Goal: Task Accomplishment & Management: Use online tool/utility

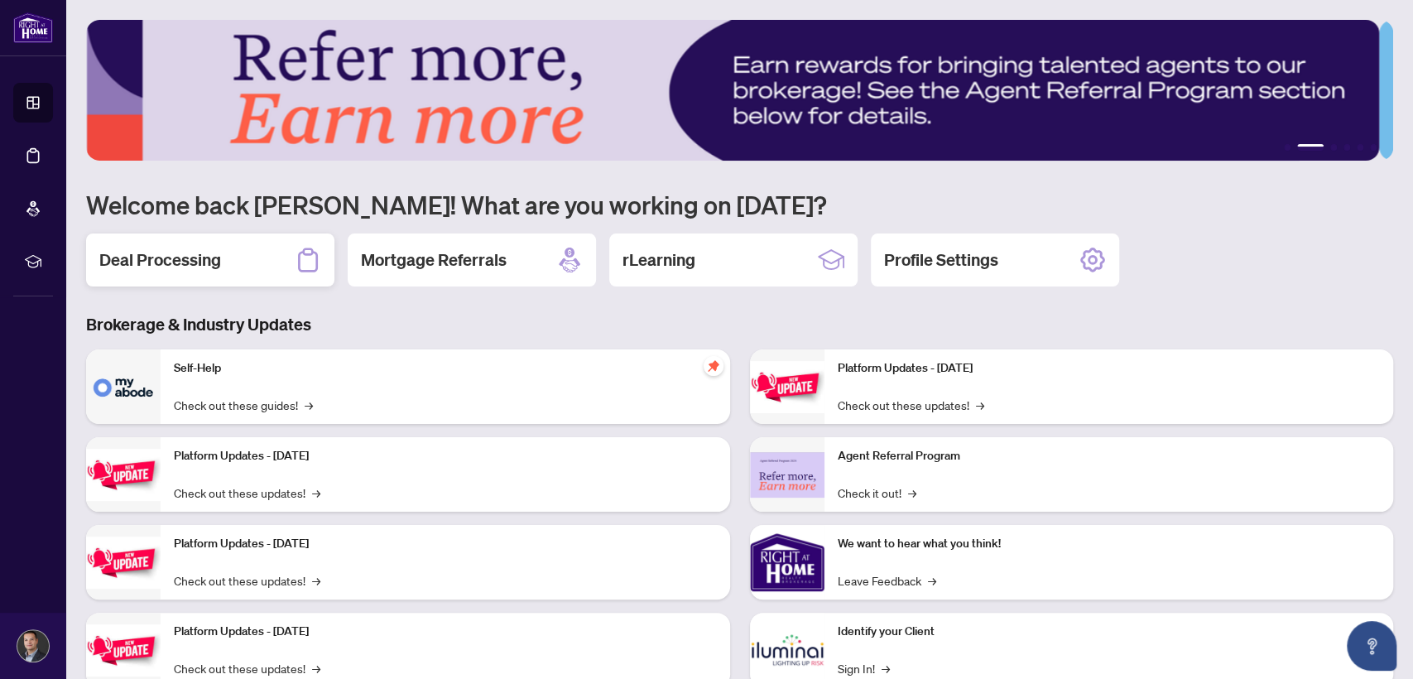
scroll to position [6, 0]
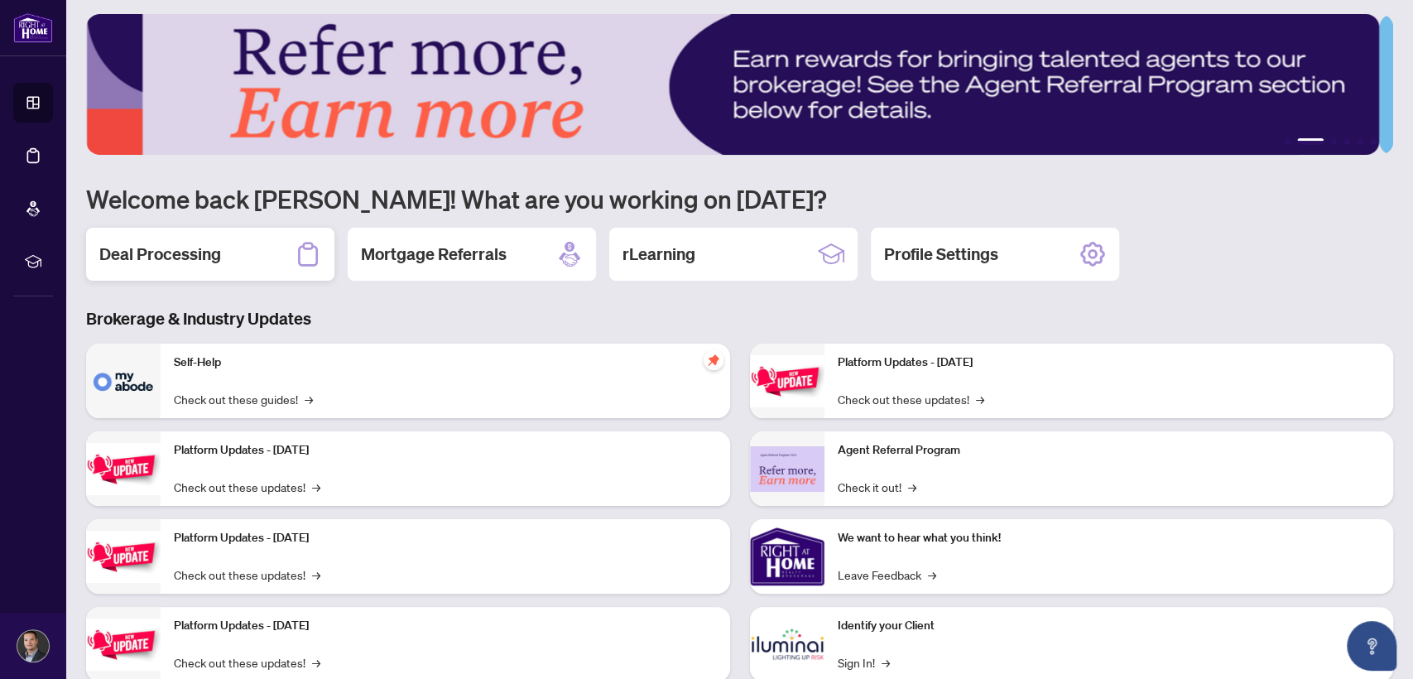
click at [232, 260] on div "Deal Processing" at bounding box center [210, 254] width 248 height 53
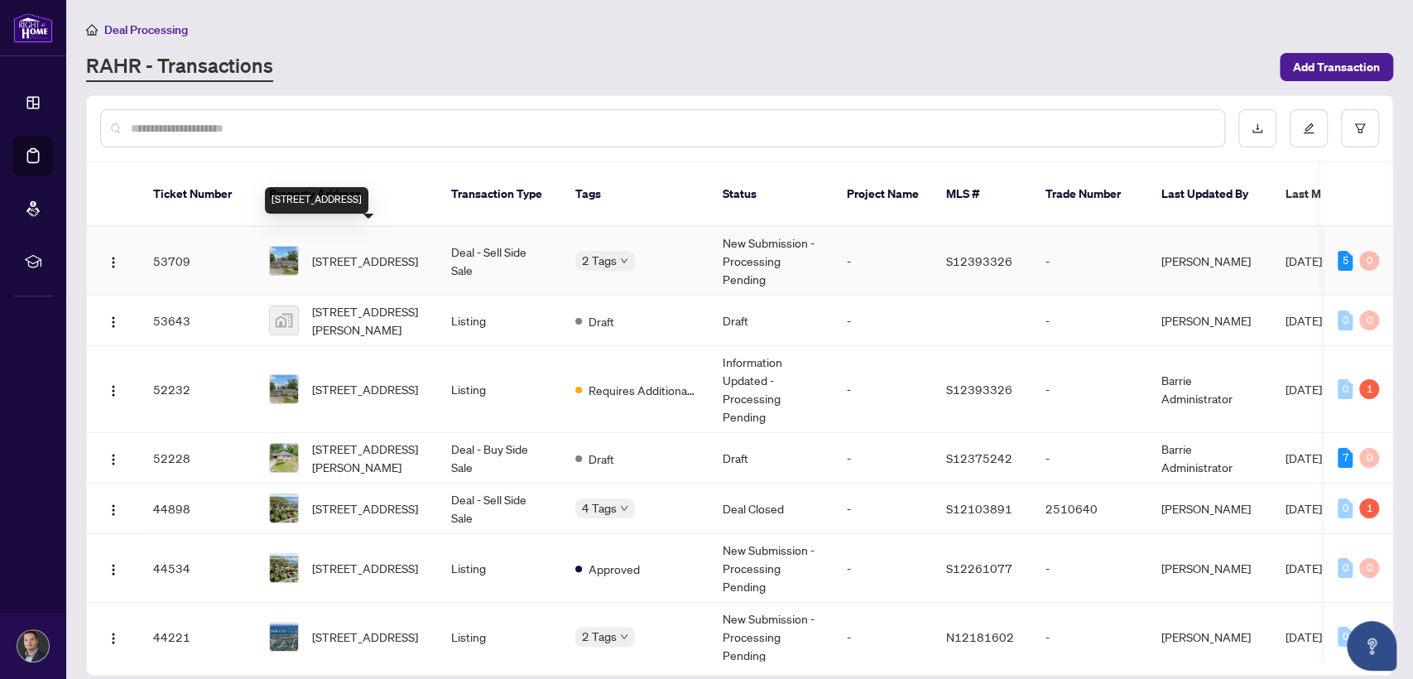
click at [383, 253] on span "[STREET_ADDRESS]" at bounding box center [365, 261] width 106 height 18
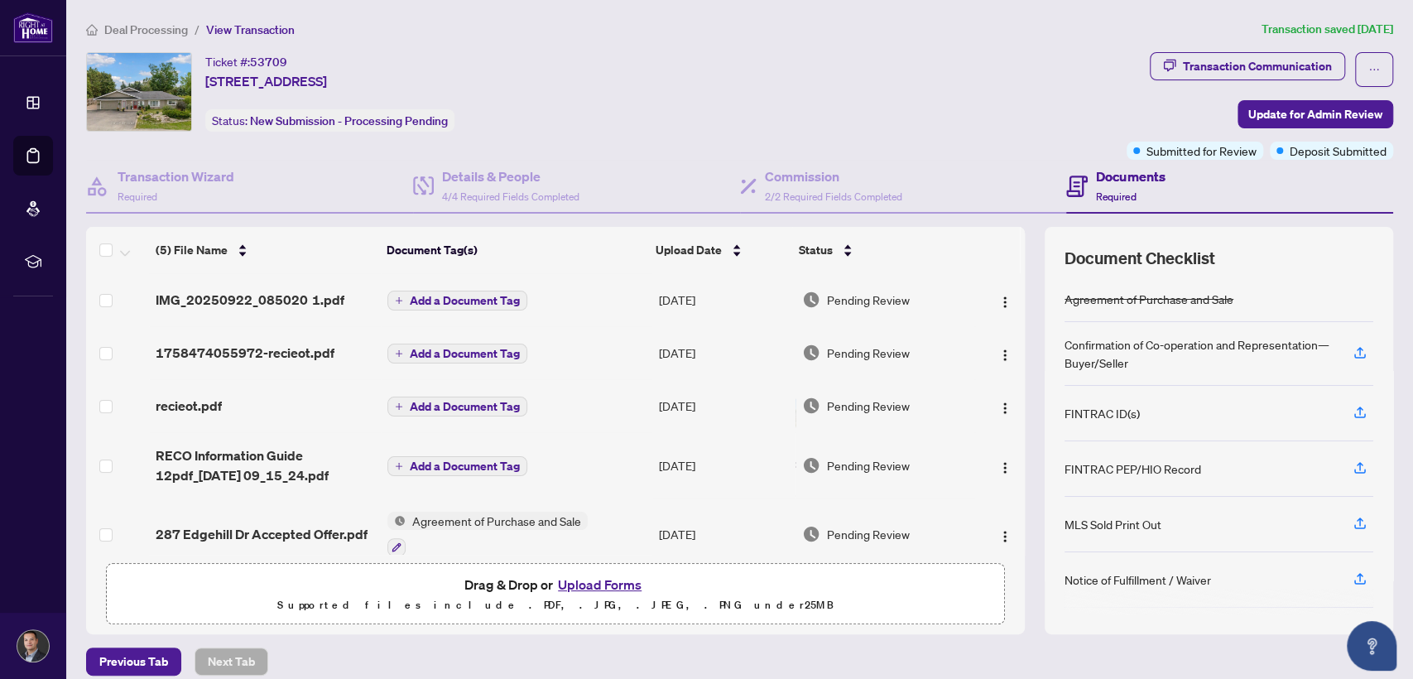
click at [614, 584] on button "Upload Forms" at bounding box center [600, 585] width 94 height 22
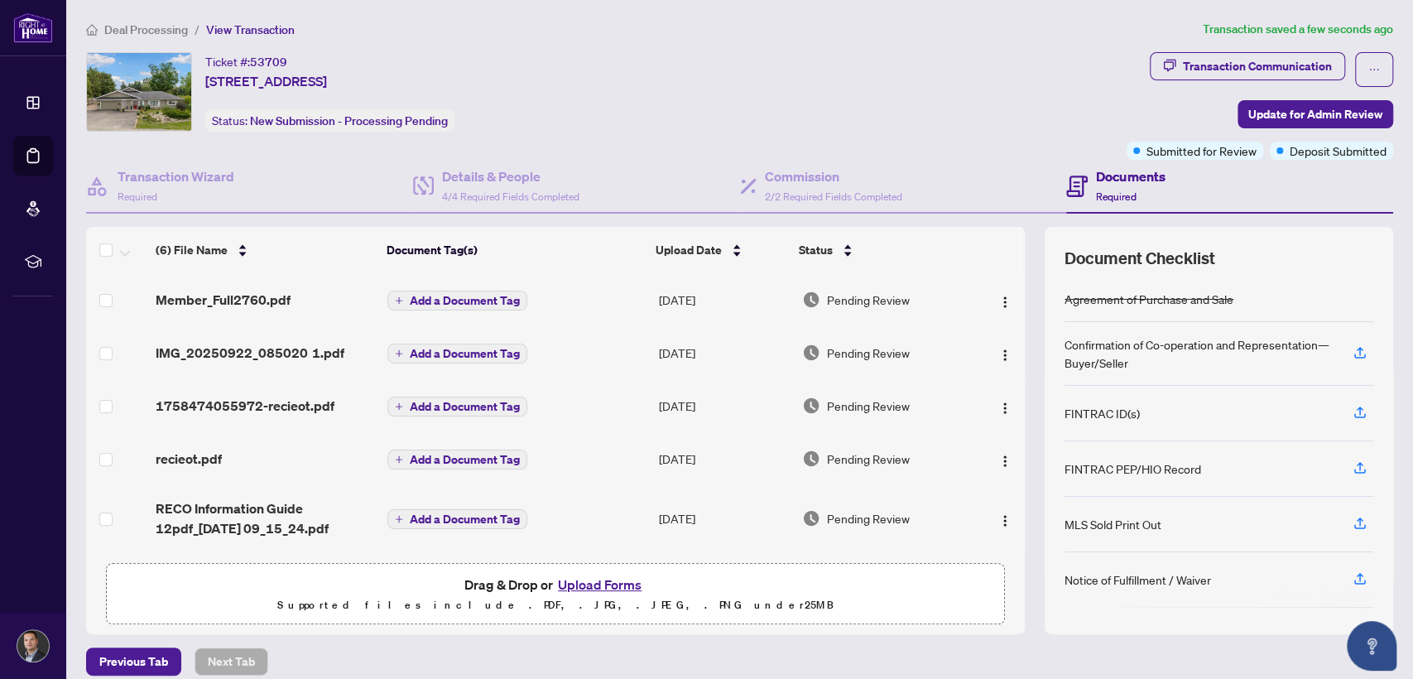
scroll to position [7, 0]
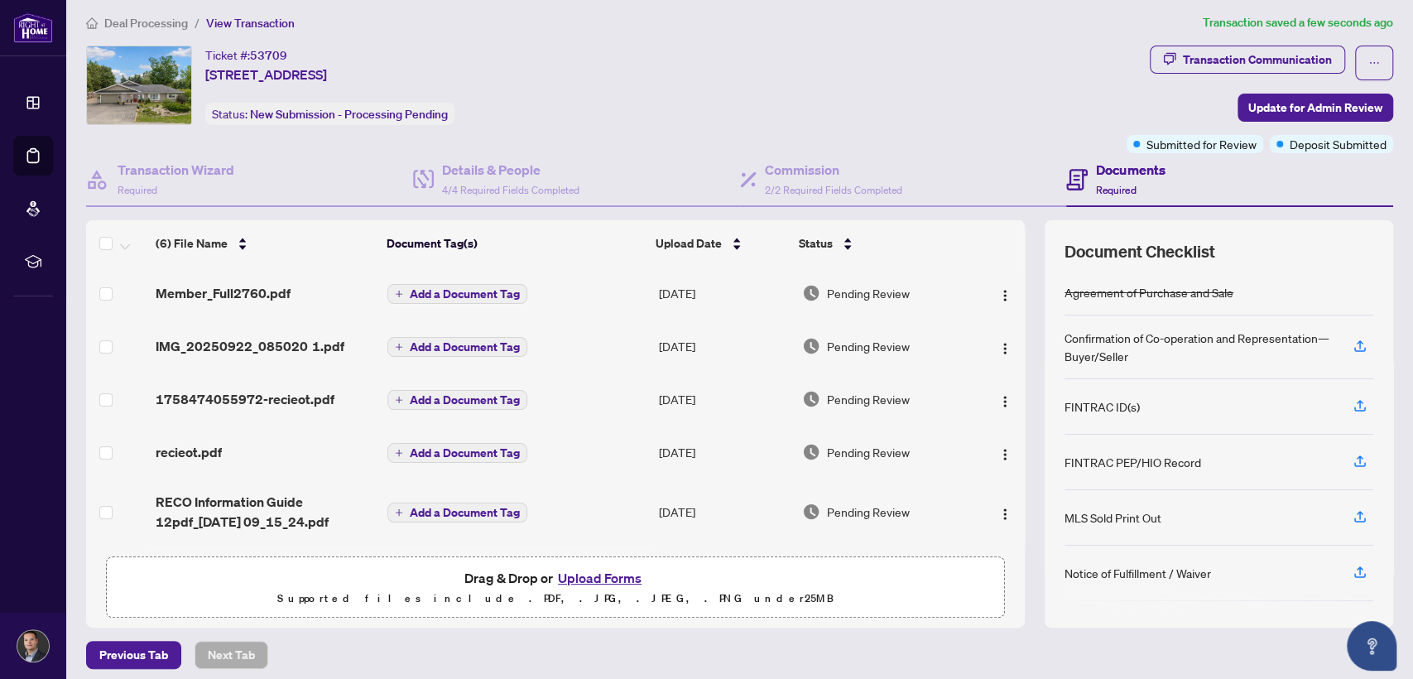
click at [498, 275] on td "Add a Document Tag" at bounding box center [517, 293] width 272 height 53
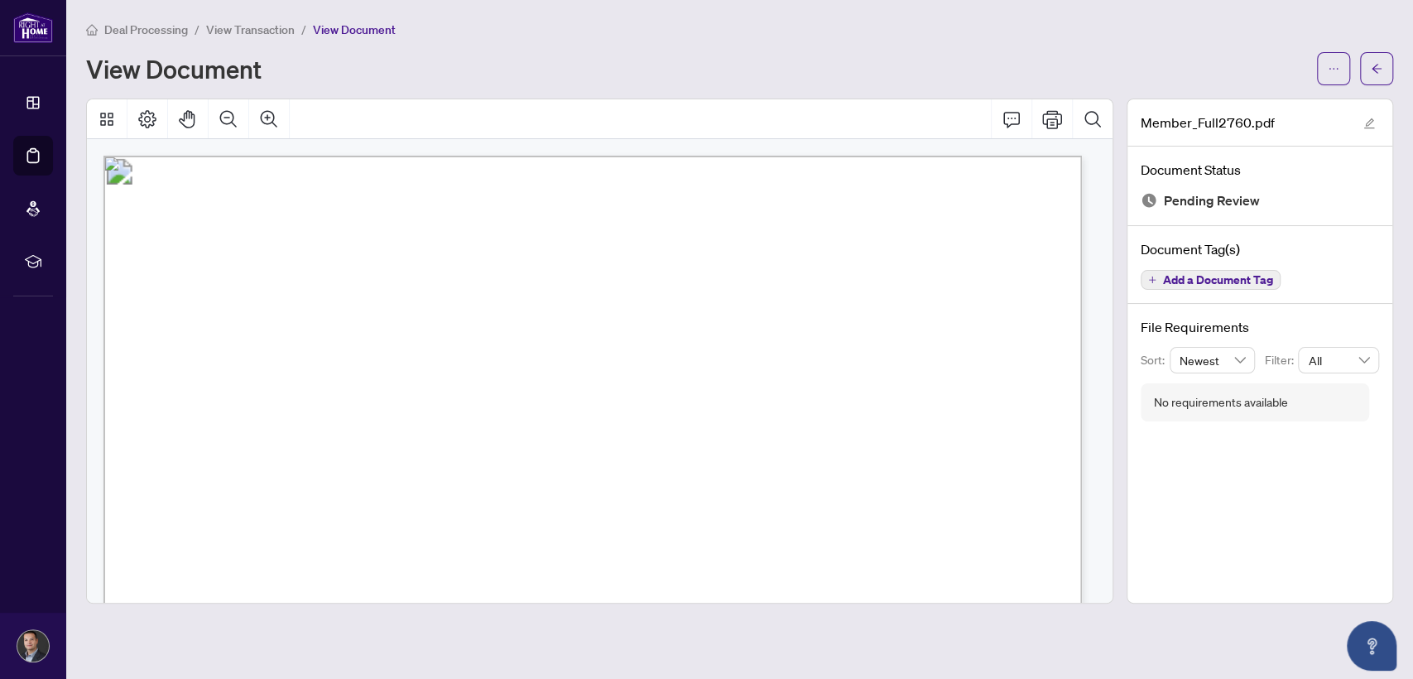
click at [1180, 276] on span "Add a Document Tag" at bounding box center [1218, 280] width 110 height 12
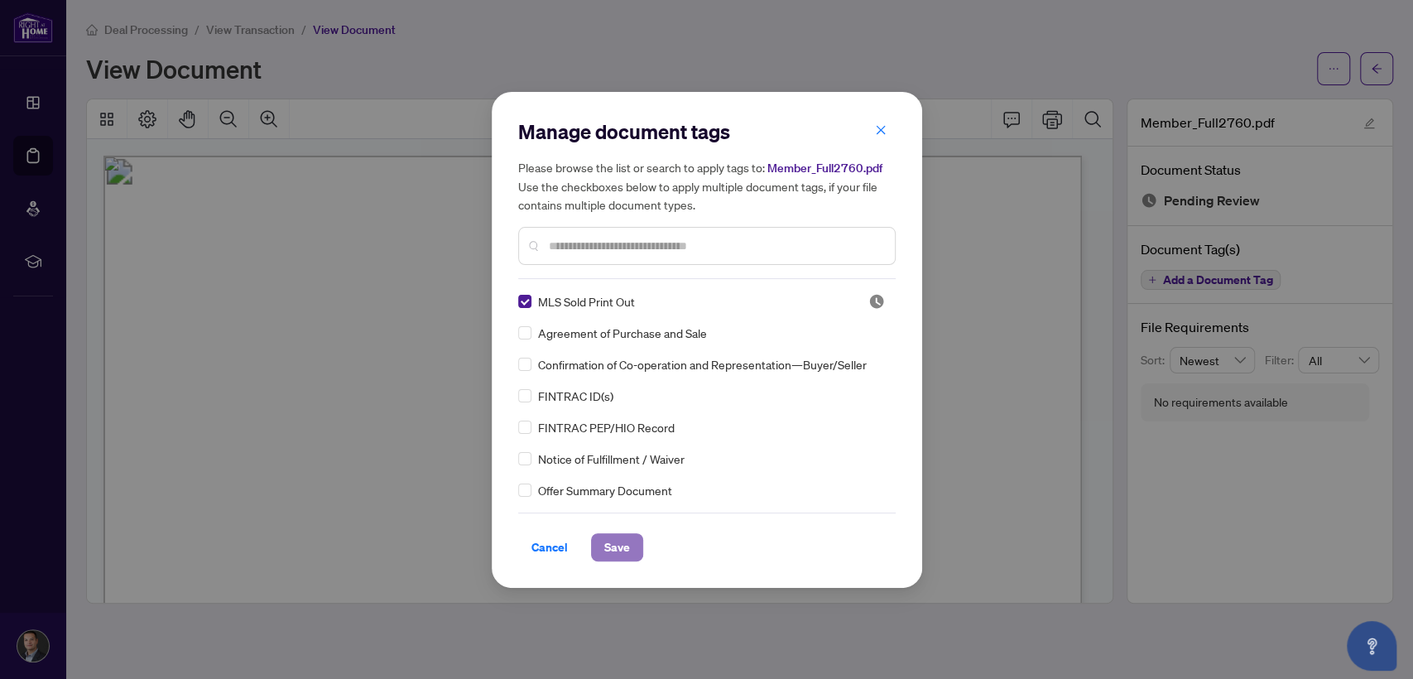
click at [608, 544] on span "Save" at bounding box center [617, 547] width 26 height 26
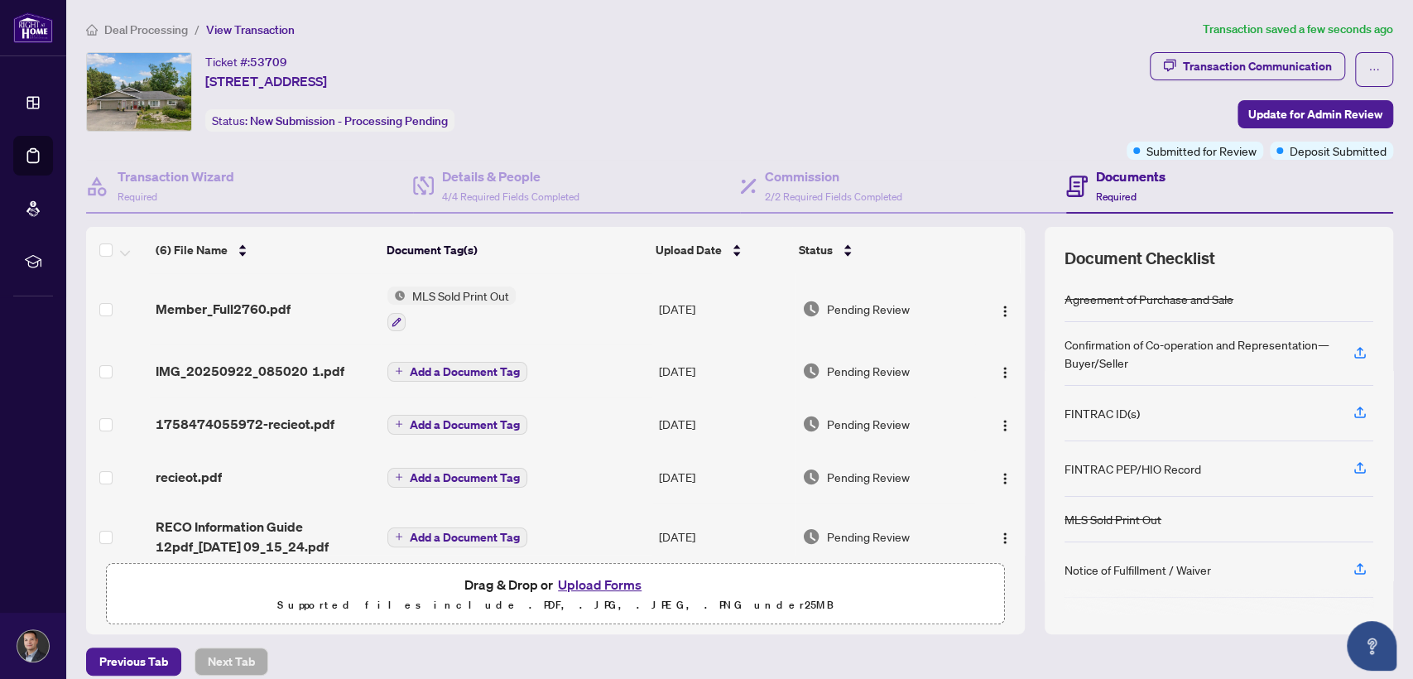
scroll to position [14, 0]
